Goal: Task Accomplishment & Management: Manage account settings

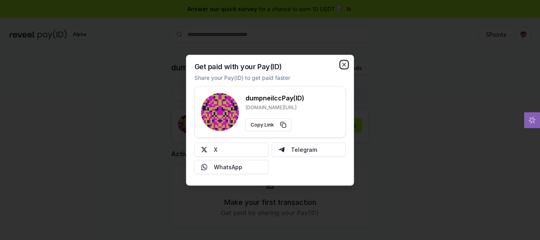
click at [343, 66] on icon "button" at bounding box center [344, 64] width 3 height 3
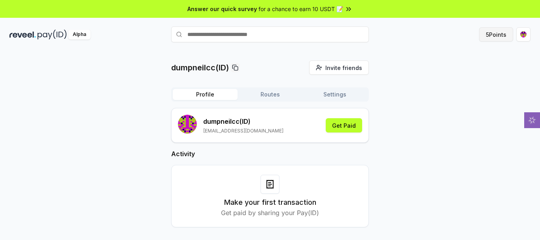
click at [486, 35] on button "5 Points" at bounding box center [496, 34] width 34 height 14
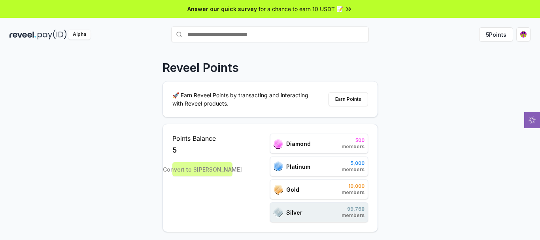
click at [403, 27] on div "5 Points" at bounding box center [450, 34] width 162 height 14
